Goal: Ask a question: Seek information or help from site administrators or community

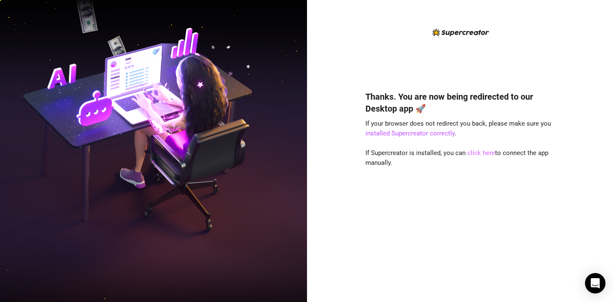
click at [484, 152] on link "click here" at bounding box center [481, 153] width 28 height 8
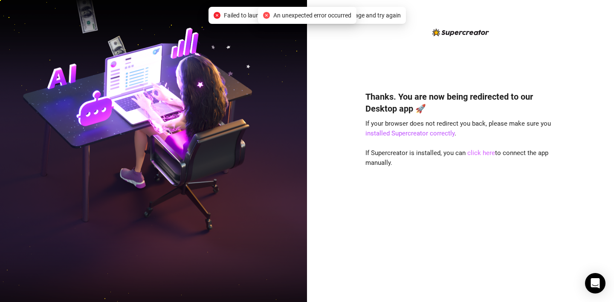
click at [480, 152] on link "click here" at bounding box center [481, 153] width 28 height 8
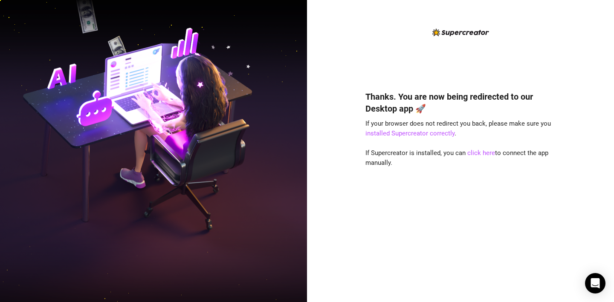
click at [529, 154] on span "If Supercreator is installed, you can click here to connect the app manually." at bounding box center [457, 158] width 183 height 18
click at [484, 159] on div "Thanks. You are now being redirected to our Desktop app 🚀 If your browser does …" at bounding box center [461, 183] width 190 height 209
click at [484, 156] on link "click here" at bounding box center [481, 153] width 28 height 8
click at [269, 269] on img at bounding box center [153, 151] width 307 height 385
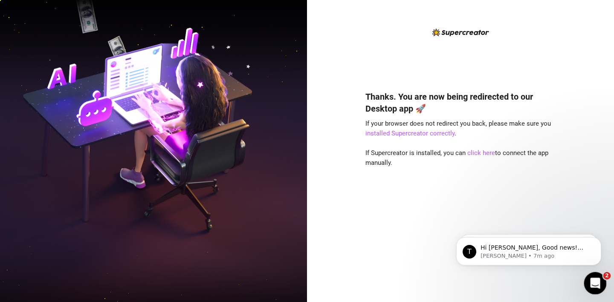
click at [591, 288] on div "Open Intercom Messenger" at bounding box center [594, 282] width 28 height 28
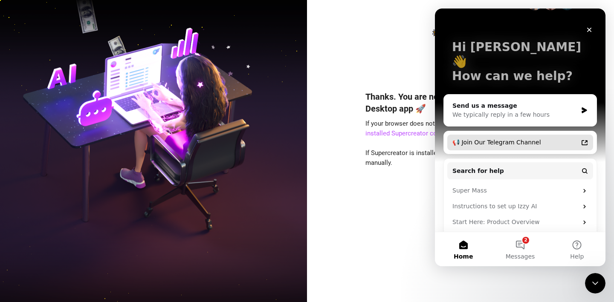
scroll to position [46, 0]
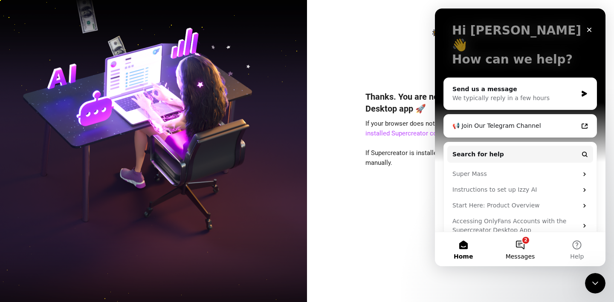
click at [523, 248] on button "2 Messages" at bounding box center [520, 249] width 57 height 34
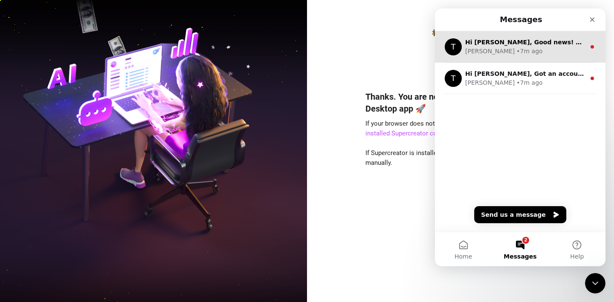
click at [540, 54] on div "Tanya • 7m ago" at bounding box center [525, 51] width 120 height 9
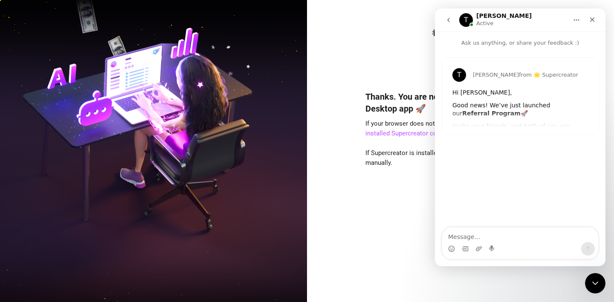
click at [456, 23] on button "go back" at bounding box center [449, 20] width 16 height 16
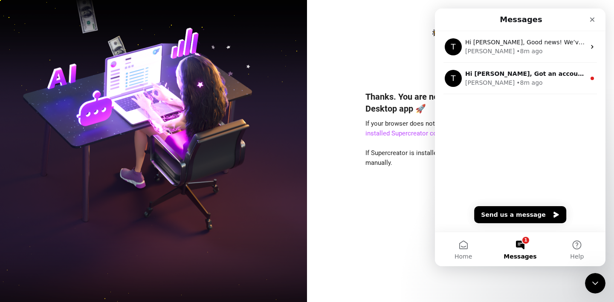
click at [385, 159] on span "If Supercreator is installed, you can click here to connect the app manually." at bounding box center [457, 158] width 183 height 18
click at [410, 184] on div "Thanks. You are now being redirected to our Desktop app 🚀 If your browser does …" at bounding box center [461, 183] width 190 height 209
click at [594, 17] on icon "Close" at bounding box center [592, 19] width 5 height 5
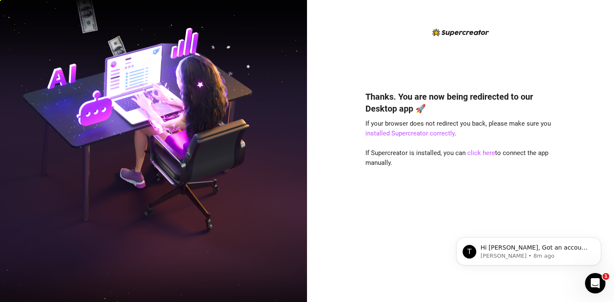
scroll to position [0, 0]
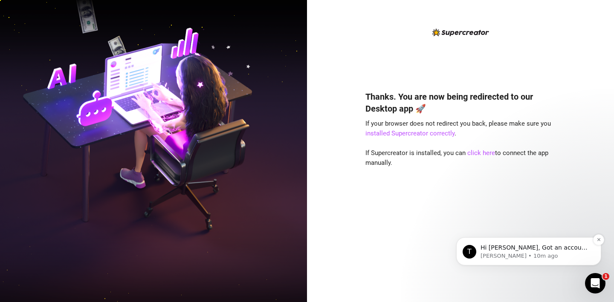
click at [534, 249] on p "Hi Daniel, Got an account you didn’t add because it felt too small? Not anymore…" at bounding box center [536, 248] width 110 height 9
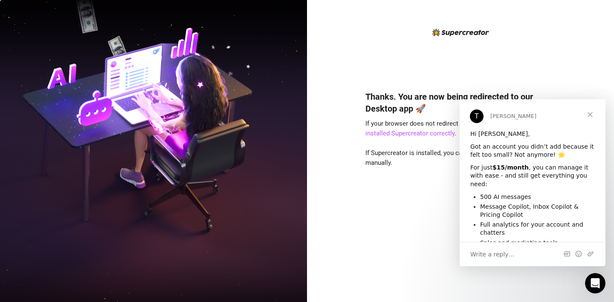
click at [588, 114] on span "Close" at bounding box center [590, 114] width 31 height 31
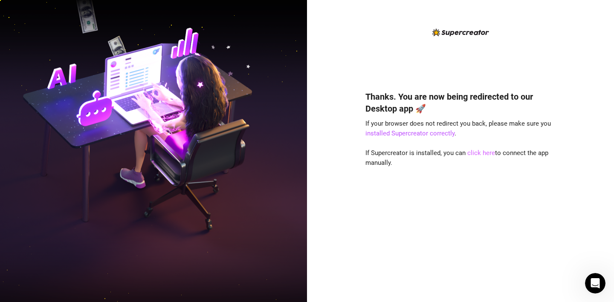
click at [483, 153] on link "click here" at bounding box center [481, 153] width 28 height 8
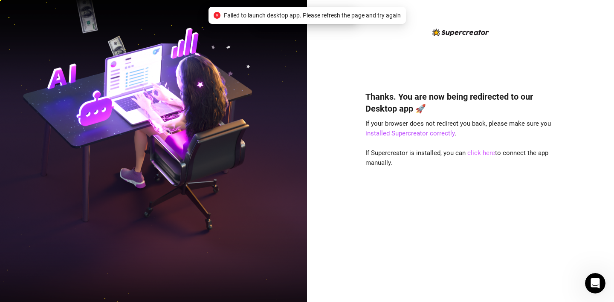
click at [483, 153] on link "click here" at bounding box center [481, 153] width 28 height 8
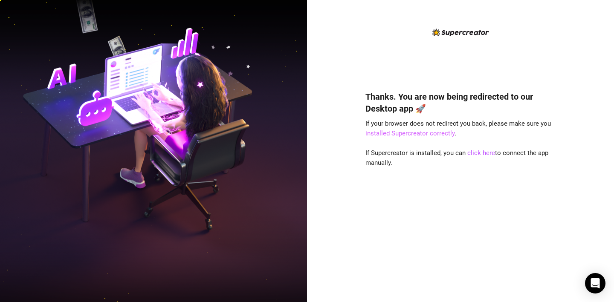
click at [417, 135] on link "installed Supercreator correctly" at bounding box center [410, 134] width 89 height 8
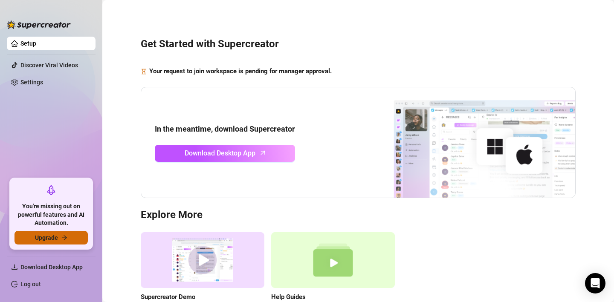
click at [52, 238] on span "Upgrade" at bounding box center [46, 238] width 23 height 7
click at [60, 239] on button "Upgrade" at bounding box center [51, 238] width 73 height 14
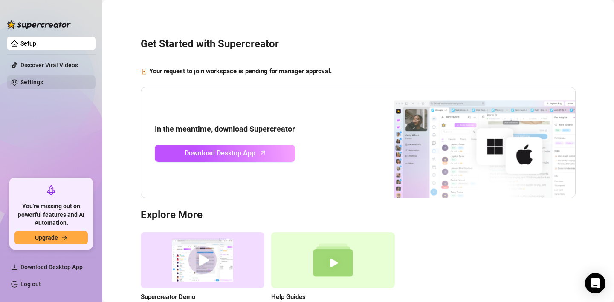
click at [43, 79] on link "Settings" at bounding box center [31, 82] width 23 height 7
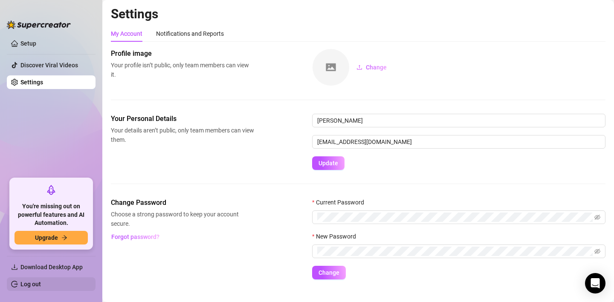
click at [41, 286] on link "Log out" at bounding box center [30, 284] width 20 height 7
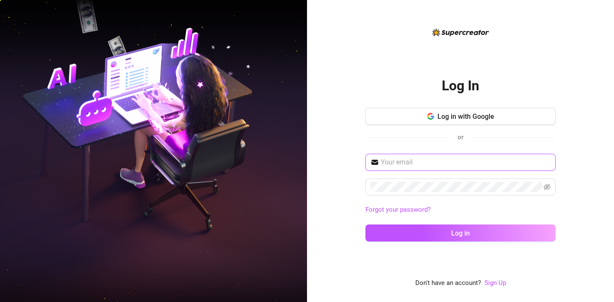
click at [407, 166] on input "text" at bounding box center [466, 162] width 170 height 10
type input "ц"
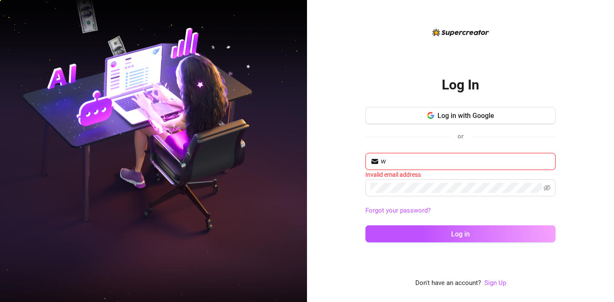
type input "[EMAIL_ADDRESS][DOMAIN_NAME]"
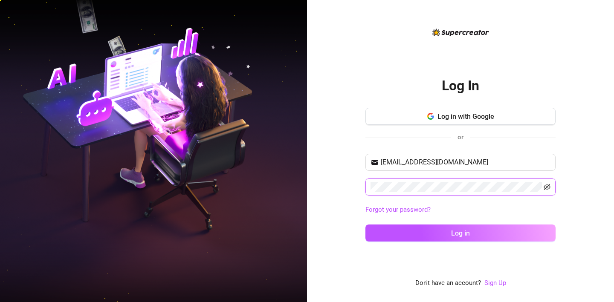
click at [549, 185] on icon "eye-invisible" at bounding box center [547, 187] width 7 height 6
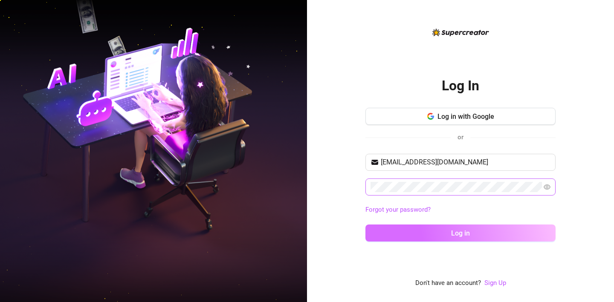
click at [485, 239] on button "Log in" at bounding box center [461, 233] width 190 height 17
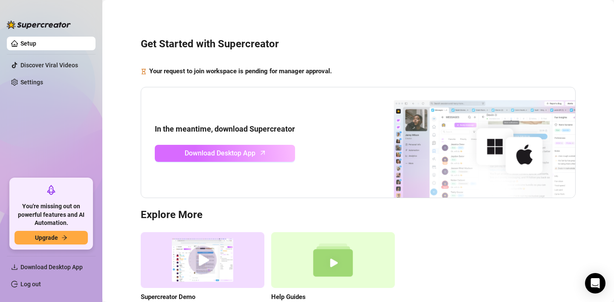
click at [234, 157] on span "Download Desktop App" at bounding box center [220, 153] width 71 height 11
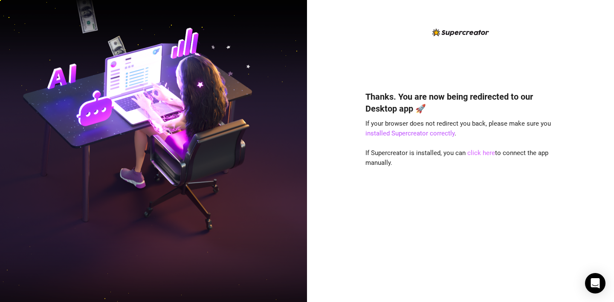
click at [471, 153] on link "click here" at bounding box center [481, 153] width 28 height 8
click at [470, 151] on link "click here" at bounding box center [481, 153] width 28 height 8
click at [485, 155] on link "click here" at bounding box center [481, 153] width 28 height 8
click at [591, 287] on icon "Open Intercom Messenger" at bounding box center [595, 283] width 11 height 11
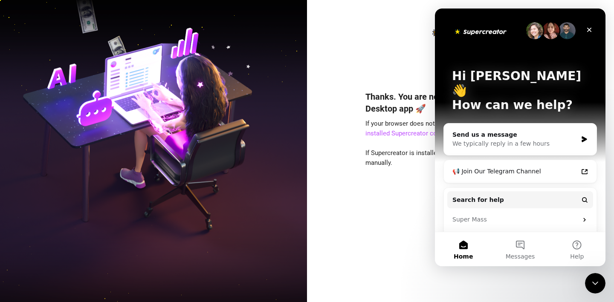
click at [412, 184] on div "Thanks. You are now being redirected to our Desktop app 🚀 If your browser does …" at bounding box center [461, 183] width 190 height 209
click at [594, 285] on icon "Close Intercom Messenger" at bounding box center [594, 282] width 10 height 10
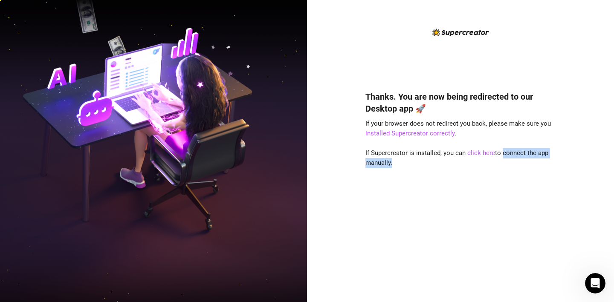
drag, startPoint x: 502, startPoint y: 154, endPoint x: 543, endPoint y: 166, distance: 42.9
click at [543, 166] on div "Thanks. You are now being redirected to our Desktop app 🚀 If your browser does …" at bounding box center [461, 183] width 190 height 209
click at [537, 158] on div "Thanks. You are now being redirected to our Desktop app 🚀 If your browser does …" at bounding box center [461, 183] width 190 height 209
drag, startPoint x: 502, startPoint y: 154, endPoint x: 552, endPoint y: 153, distance: 49.5
click at [552, 153] on div "Thanks. You are now being redirected to our Desktop app 🚀 If your browser does …" at bounding box center [461, 183] width 190 height 209
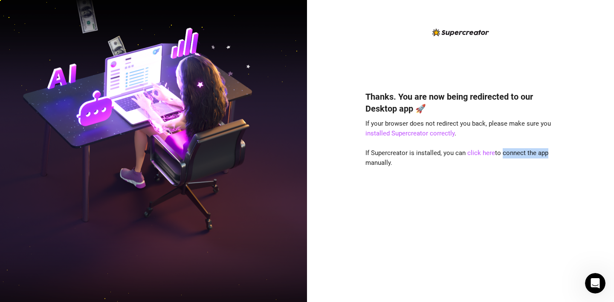
copy span "connect the app"
click at [595, 288] on icon "Open Intercom Messenger" at bounding box center [594, 283] width 14 height 14
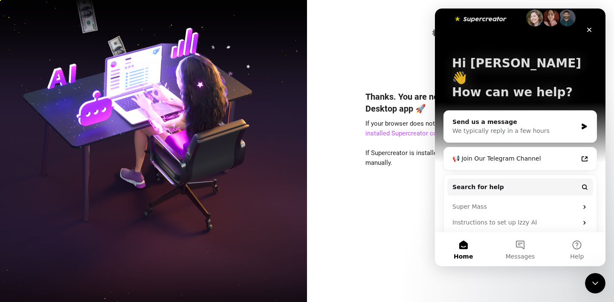
scroll to position [5, 0]
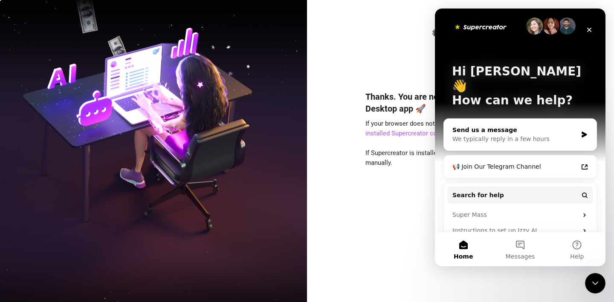
click at [534, 126] on div "Send us a message" at bounding box center [515, 130] width 125 height 9
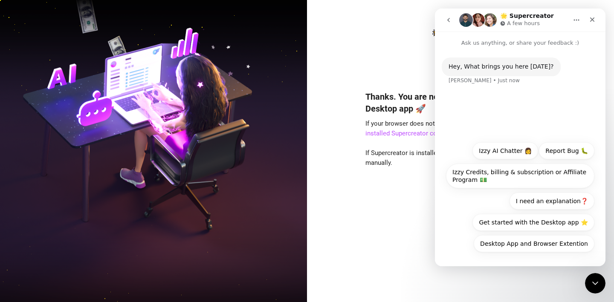
click at [447, 22] on icon "go back" at bounding box center [448, 20] width 7 height 7
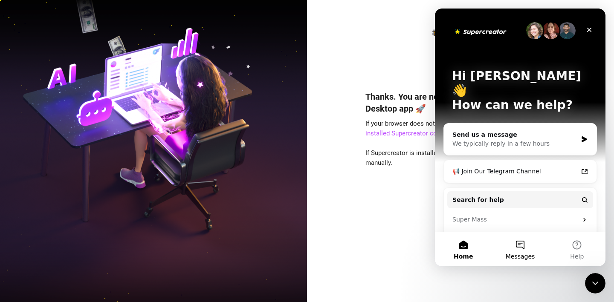
click at [517, 251] on button "Messages" at bounding box center [520, 249] width 57 height 34
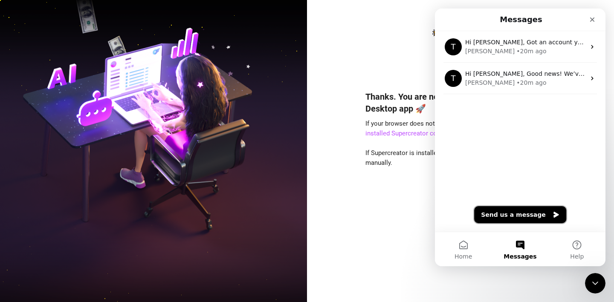
click at [537, 215] on button "Send us a message" at bounding box center [520, 214] width 92 height 17
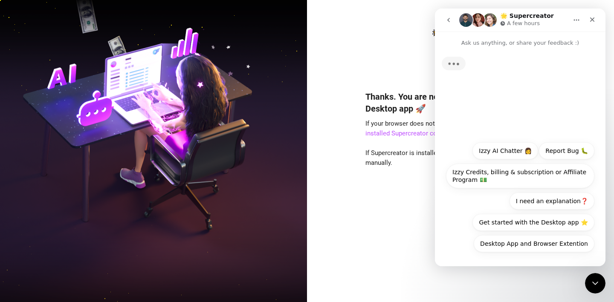
click at [451, 13] on button "go back" at bounding box center [449, 20] width 16 height 16
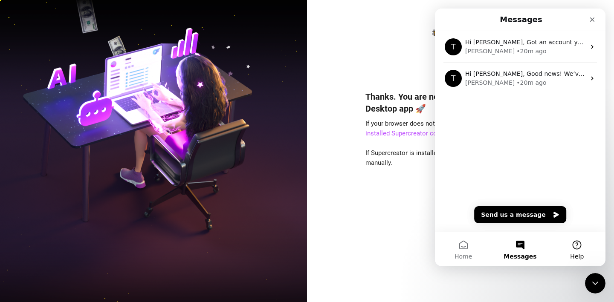
click at [572, 248] on button "Help" at bounding box center [577, 249] width 57 height 34
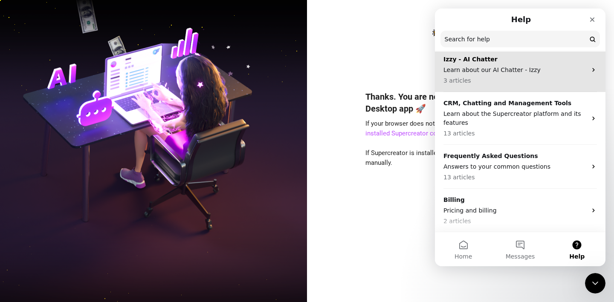
scroll to position [70, 0]
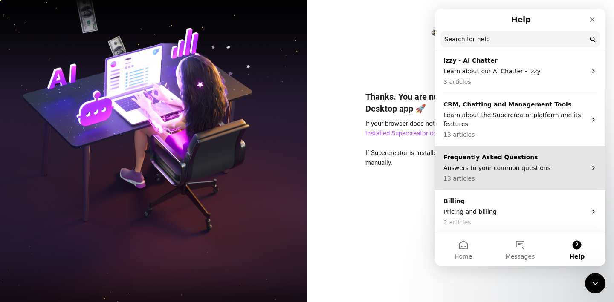
click at [493, 172] on div "Frequently Asked Questions Answers to your common questions 13 articles" at bounding box center [515, 168] width 143 height 30
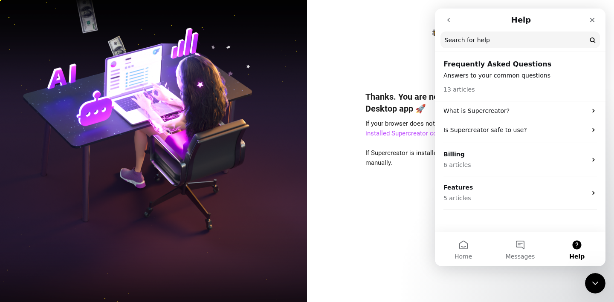
click at [453, 24] on button "go back" at bounding box center [449, 20] width 16 height 16
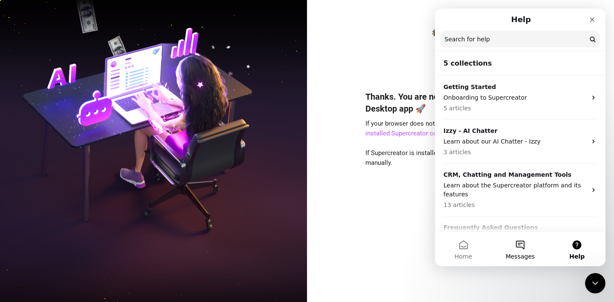
click at [520, 244] on button "Messages" at bounding box center [520, 249] width 57 height 34
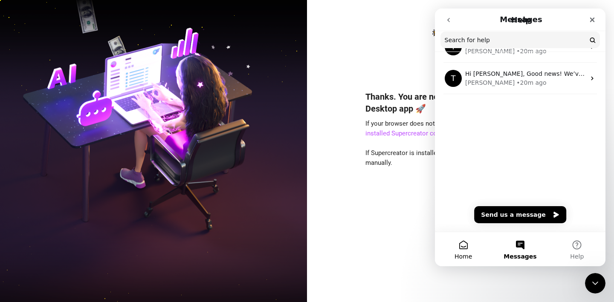
click at [454, 244] on button "Home" at bounding box center [463, 249] width 57 height 34
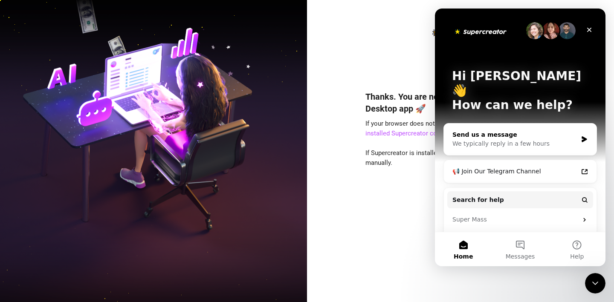
click at [499, 139] on div "We typically reply in a few hours" at bounding box center [515, 143] width 125 height 9
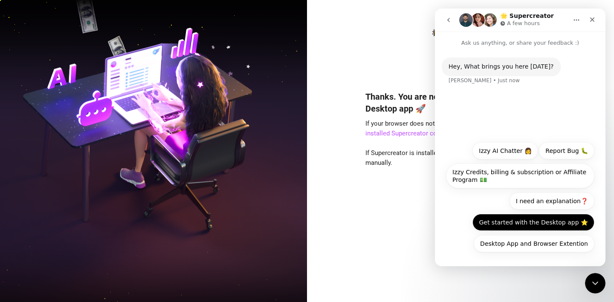
click at [489, 222] on button "Get started with the Desktop app ⭐️" at bounding box center [534, 222] width 122 height 17
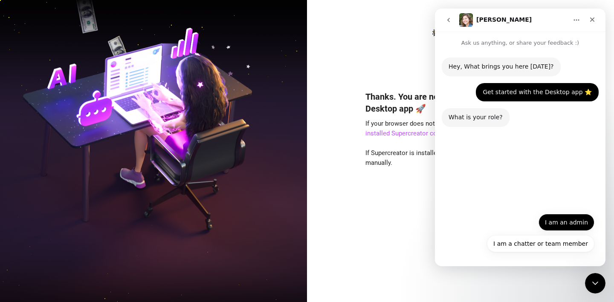
click at [554, 226] on button "I am an admin" at bounding box center [567, 222] width 56 height 17
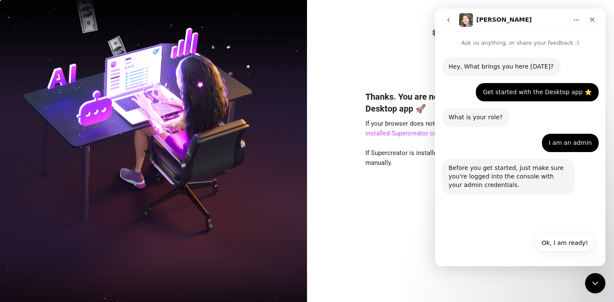
click at [497, 252] on div "Ok, I am ready! Ok, I am ready!" at bounding box center [520, 246] width 148 height 22
click at [589, 284] on icon "Close Intercom Messenger" at bounding box center [594, 282] width 10 height 10
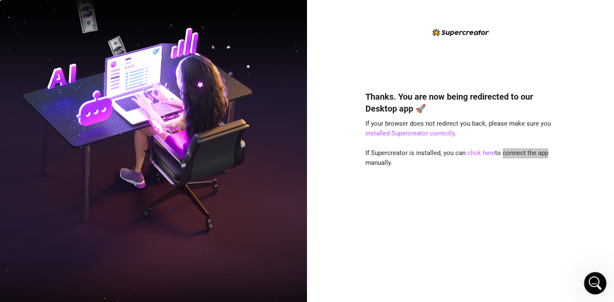
click at [590, 284] on icon "Open Intercom Messenger" at bounding box center [594, 283] width 14 height 14
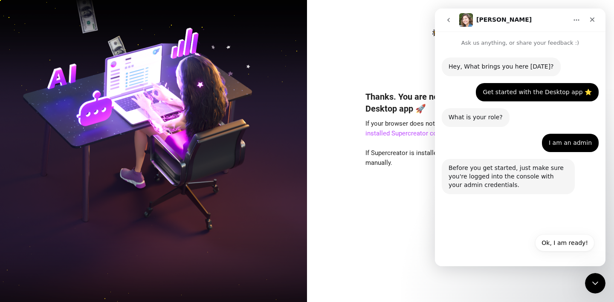
click at [450, 22] on icon "go back" at bounding box center [448, 20] width 7 height 7
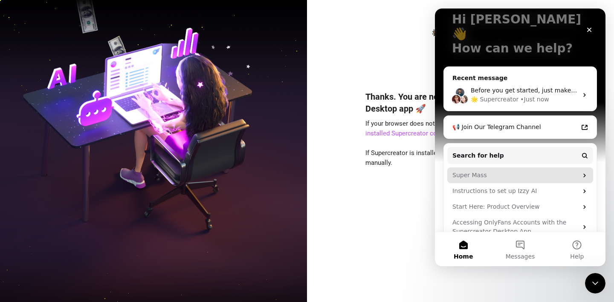
scroll to position [58, 0]
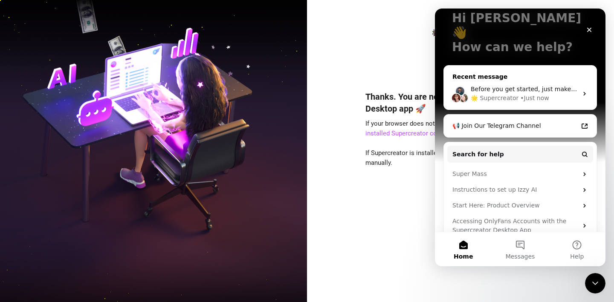
click at [496, 94] on div "🌟 Supercreator" at bounding box center [495, 98] width 48 height 9
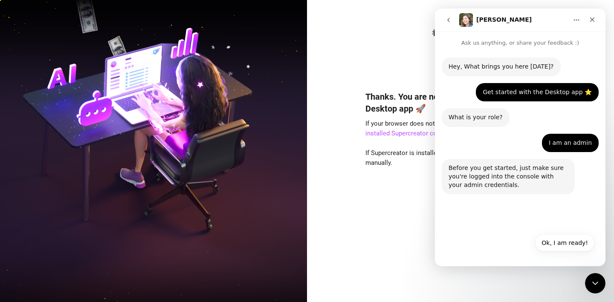
click at [502, 265] on div "Hey, What brings you here [DATE]? [PERSON_NAME] • Just now Get started with the…" at bounding box center [520, 156] width 171 height 219
click at [580, 17] on button "Home" at bounding box center [577, 20] width 16 height 16
click at [531, 23] on div "[PERSON_NAME]" at bounding box center [513, 20] width 108 height 14
click at [450, 20] on icon "go back" at bounding box center [448, 20] width 7 height 7
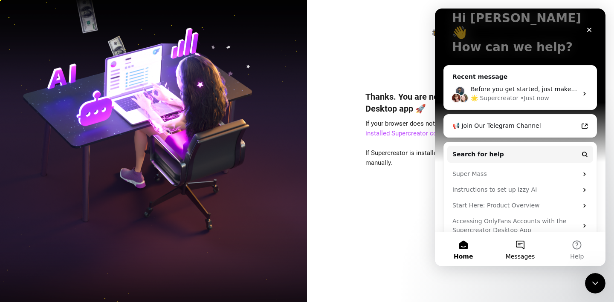
click at [517, 255] on span "Messages" at bounding box center [520, 257] width 29 height 6
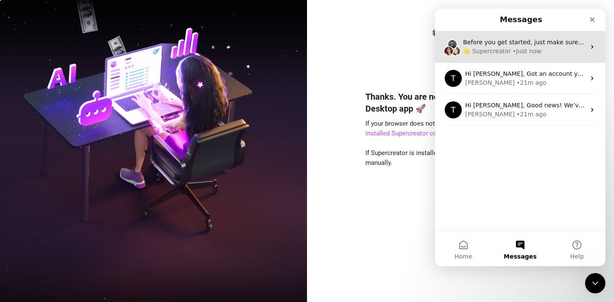
click at [505, 56] on div "Before you get started, just make sure you're logged into the console with your…" at bounding box center [520, 47] width 171 height 32
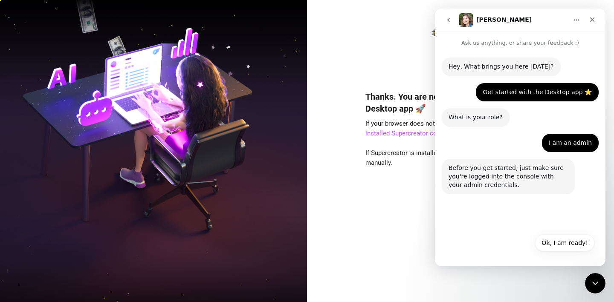
click at [446, 20] on icon "go back" at bounding box center [448, 20] width 7 height 7
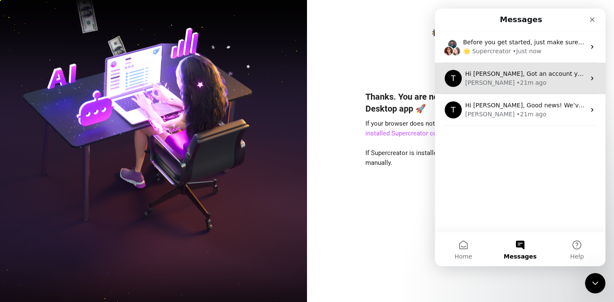
click at [517, 81] on div "• 21m ago" at bounding box center [532, 82] width 30 height 9
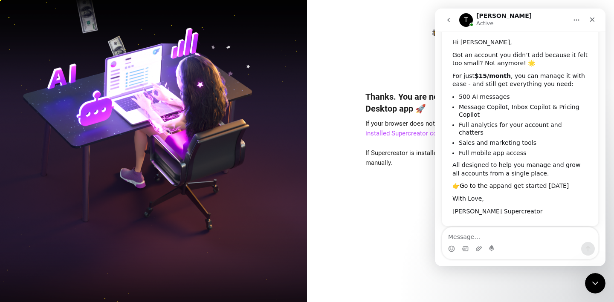
scroll to position [0, 0]
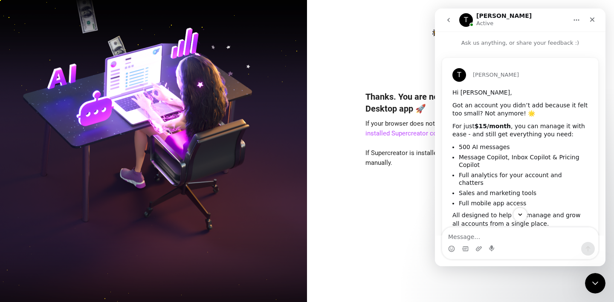
click at [449, 17] on icon "go back" at bounding box center [448, 20] width 7 height 7
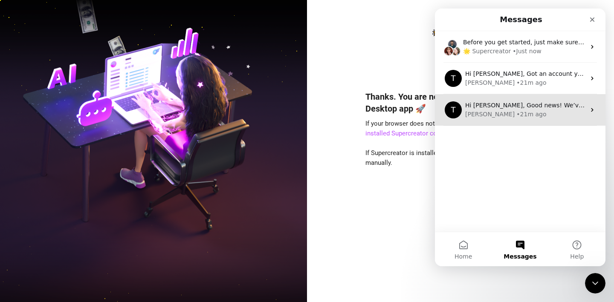
click at [517, 110] on div "• 21m ago" at bounding box center [532, 114] width 30 height 9
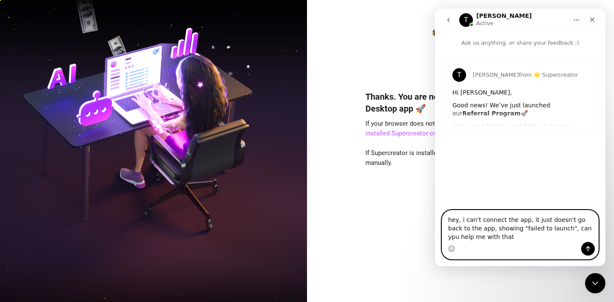
type textarea "hey, i can't connect the app, it just doesn't go back to the app, showing "fail…"
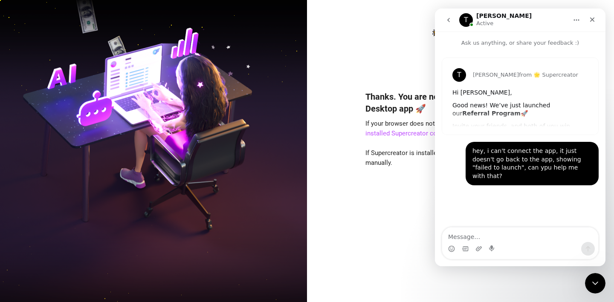
click at [291, 253] on img at bounding box center [153, 151] width 307 height 385
click at [353, 237] on div "Thanks. You are now being redirected to our Desktop app 🚀 If your browser does …" at bounding box center [460, 151] width 307 height 302
click at [592, 23] on icon "Close" at bounding box center [592, 19] width 7 height 7
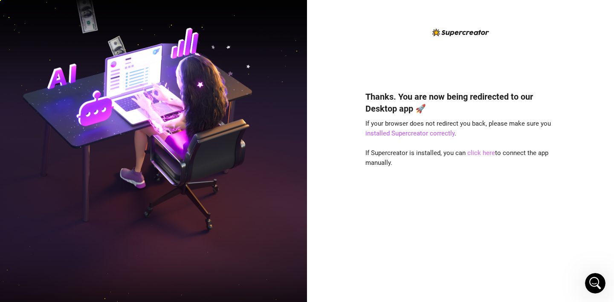
click at [482, 154] on link "click here" at bounding box center [481, 153] width 28 height 8
click at [601, 286] on div "Open Intercom Messenger" at bounding box center [594, 282] width 28 height 28
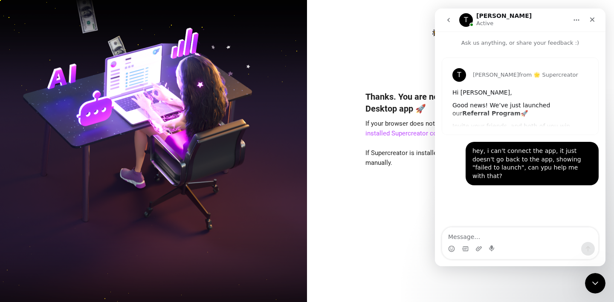
click at [448, 23] on icon "go back" at bounding box center [448, 20] width 7 height 7
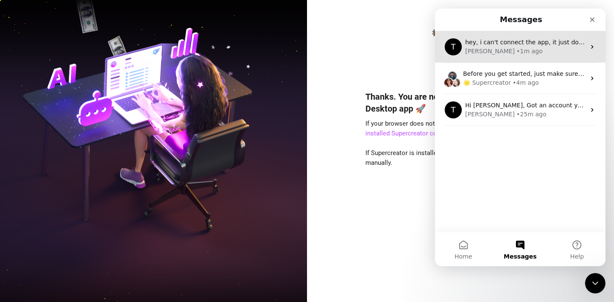
click at [520, 52] on div "[PERSON_NAME] • 1m ago" at bounding box center [525, 51] width 120 height 9
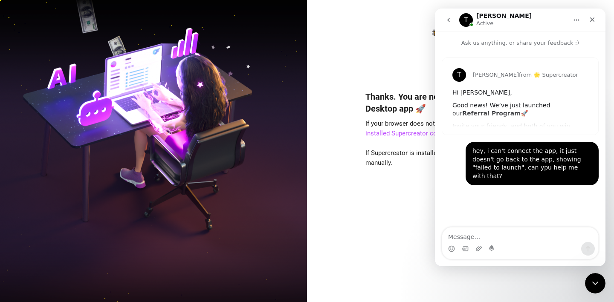
click at [447, 20] on icon "go back" at bounding box center [448, 20] width 3 height 4
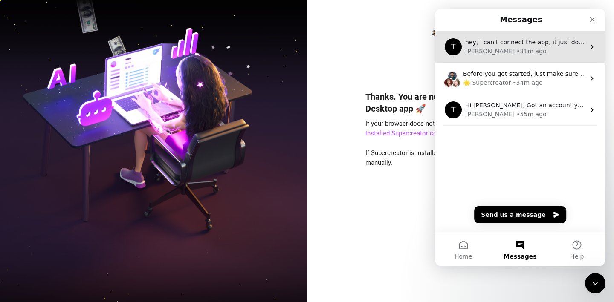
click at [517, 55] on div "• 31m ago" at bounding box center [532, 51] width 30 height 9
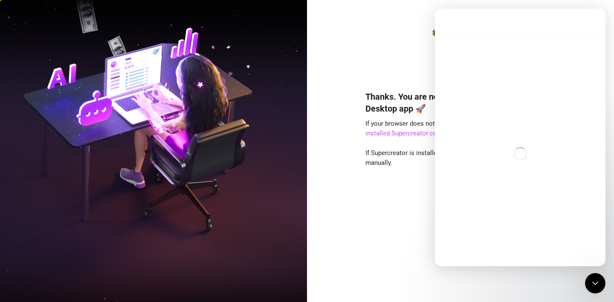
click at [372, 214] on div "Thanks. You are now being redirected to our Desktop app 🚀 If your browser does …" at bounding box center [461, 183] width 190 height 209
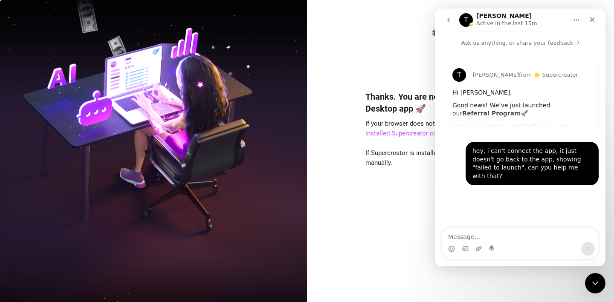
click at [418, 206] on div "Thanks. You are now being redirected to our Desktop app 🚀 If your browser does …" at bounding box center [461, 183] width 190 height 209
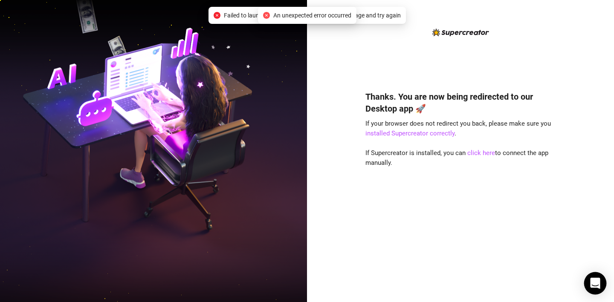
click at [595, 293] on body "Thanks. You are now being redirected to our Desktop app 🚀 If your browser does …" at bounding box center [307, 151] width 614 height 302
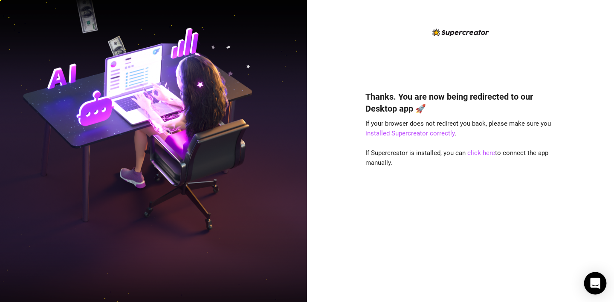
click at [596, 288] on div "Open Intercom Messenger" at bounding box center [595, 284] width 23 height 23
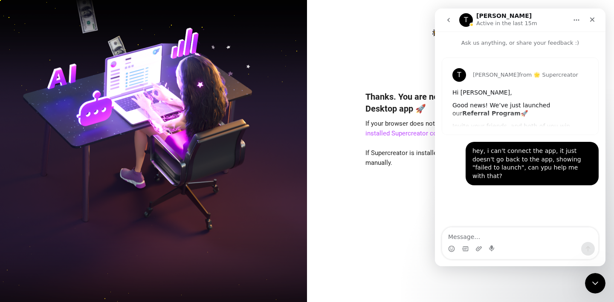
click at [407, 71] on div "Thanks. You are now being redirected to our Desktop app 🚀 If your browser does …" at bounding box center [461, 157] width 190 height 261
